Goal: Task Accomplishment & Management: Use online tool/utility

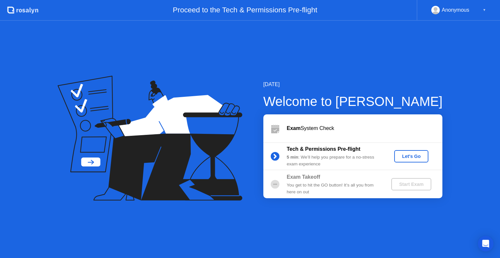
click at [412, 154] on div "Let's Go" at bounding box center [411, 156] width 29 height 5
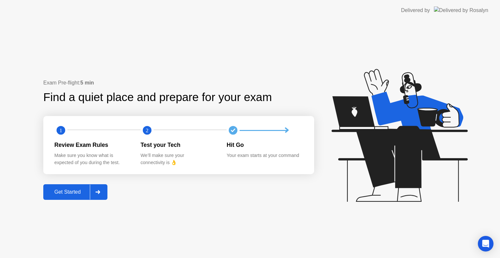
click at [103, 189] on div at bounding box center [98, 192] width 16 height 15
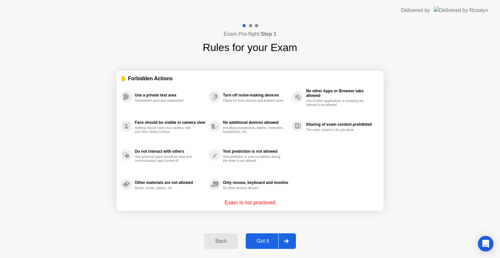
click at [283, 242] on div at bounding box center [286, 241] width 16 height 15
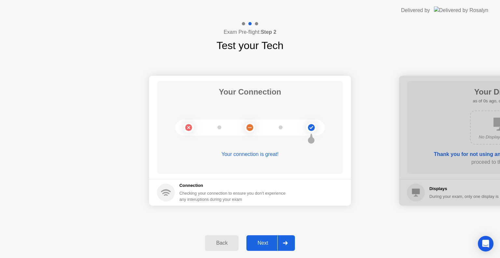
click at [283, 242] on icon at bounding box center [285, 244] width 5 height 4
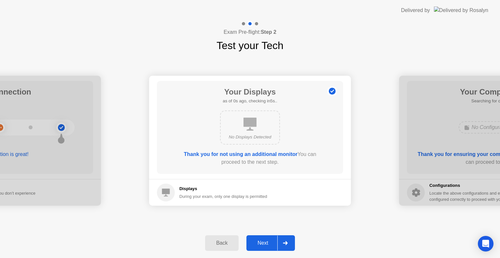
click at [283, 242] on icon at bounding box center [285, 244] width 5 height 4
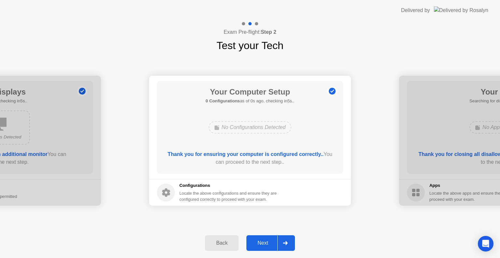
click at [283, 242] on icon at bounding box center [285, 244] width 5 height 4
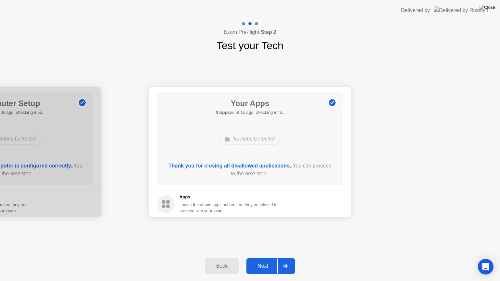
click at [269, 258] on div "Next" at bounding box center [262, 266] width 29 height 6
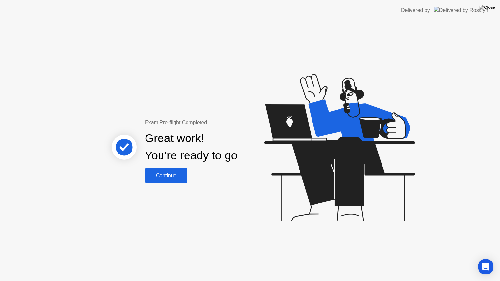
click at [176, 180] on button "Continue" at bounding box center [166, 176] width 43 height 16
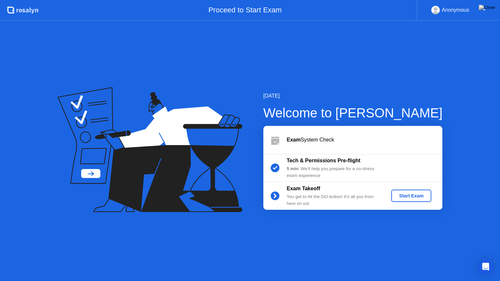
click at [407, 198] on div "Start Exam" at bounding box center [411, 195] width 35 height 5
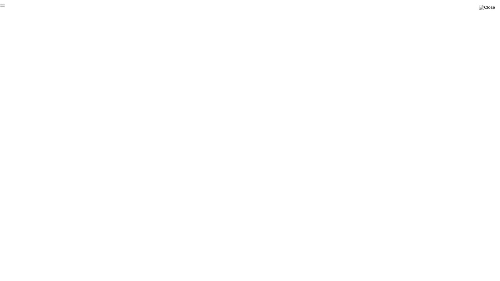
click at [487, 12] on button at bounding box center [487, 7] width 20 height 8
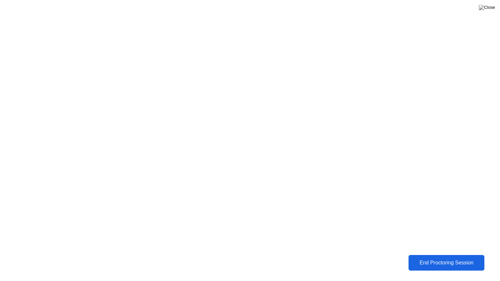
click at [418, 258] on div "End Proctoring Session" at bounding box center [446, 263] width 72 height 6
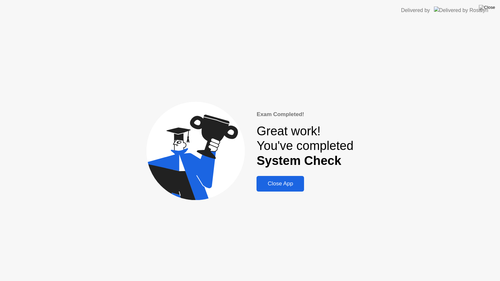
click at [287, 182] on div "Close App" at bounding box center [280, 184] width 44 height 7
